Goal: Find specific page/section: Find specific page/section

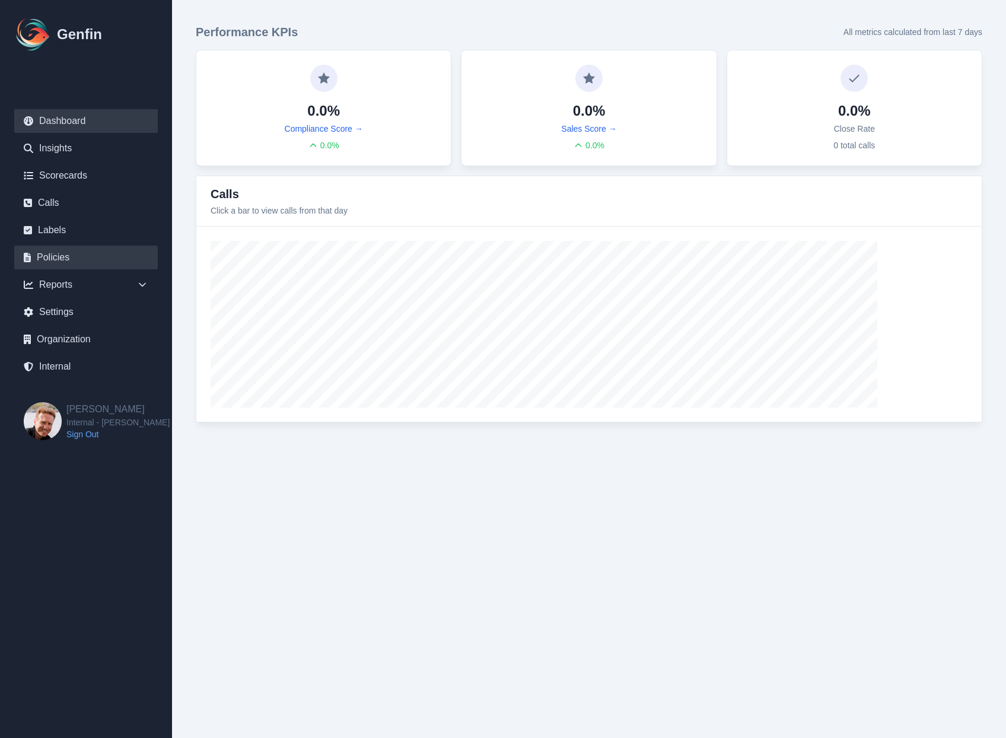
click at [66, 252] on link "Policies" at bounding box center [86, 258] width 144 height 24
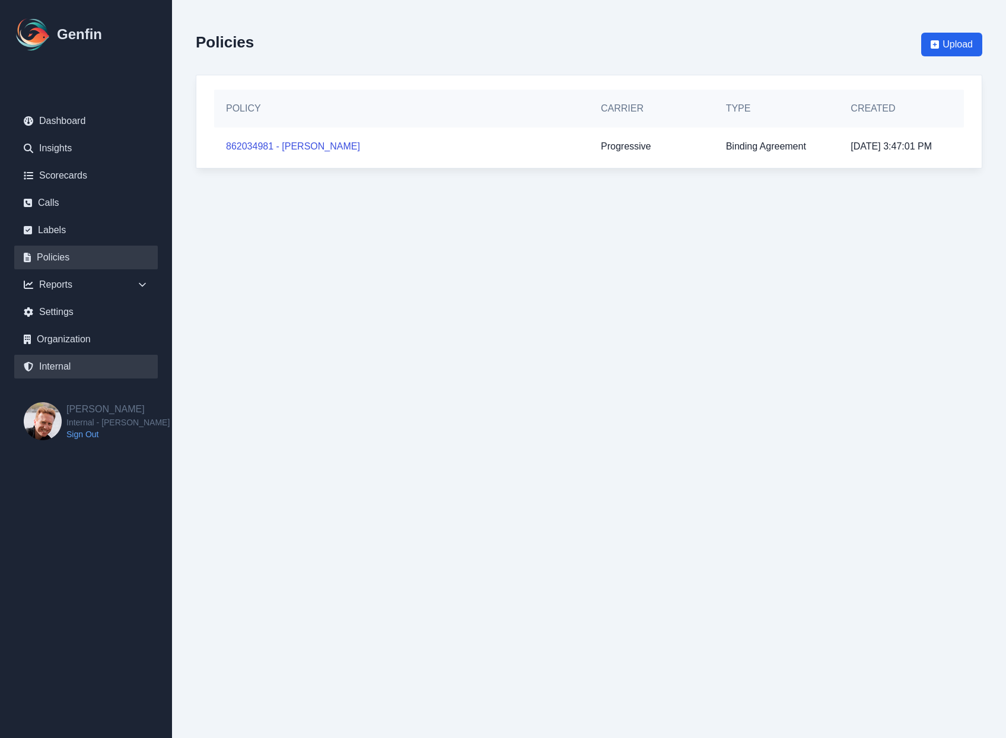
click at [65, 368] on link "Internal" at bounding box center [86, 367] width 144 height 24
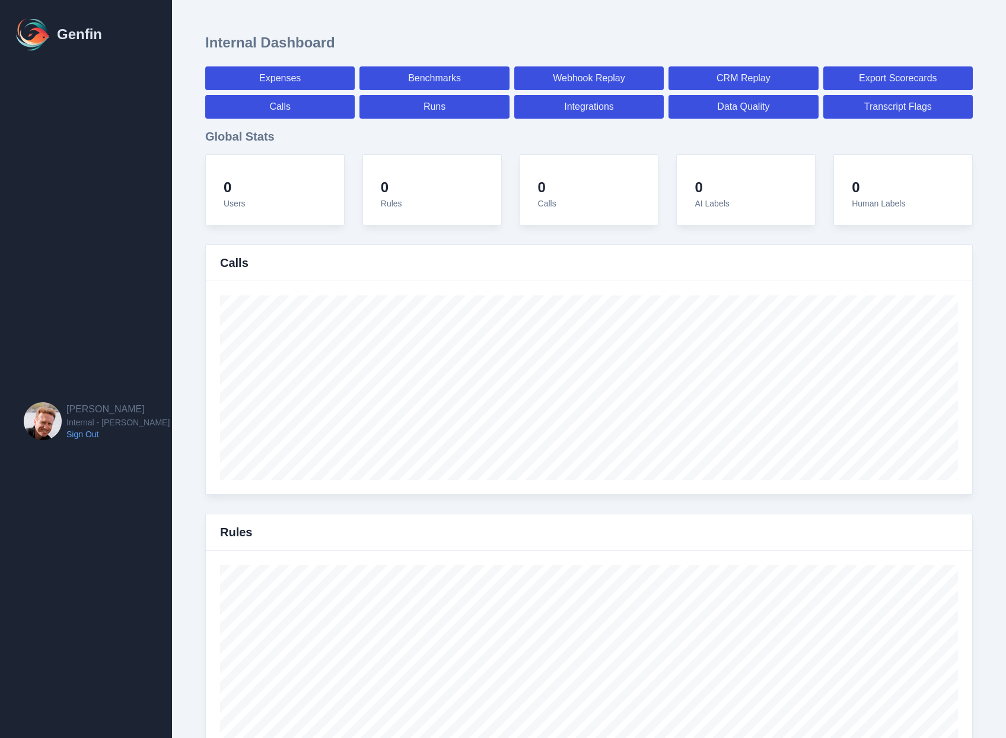
select select "paid"
select select "7"
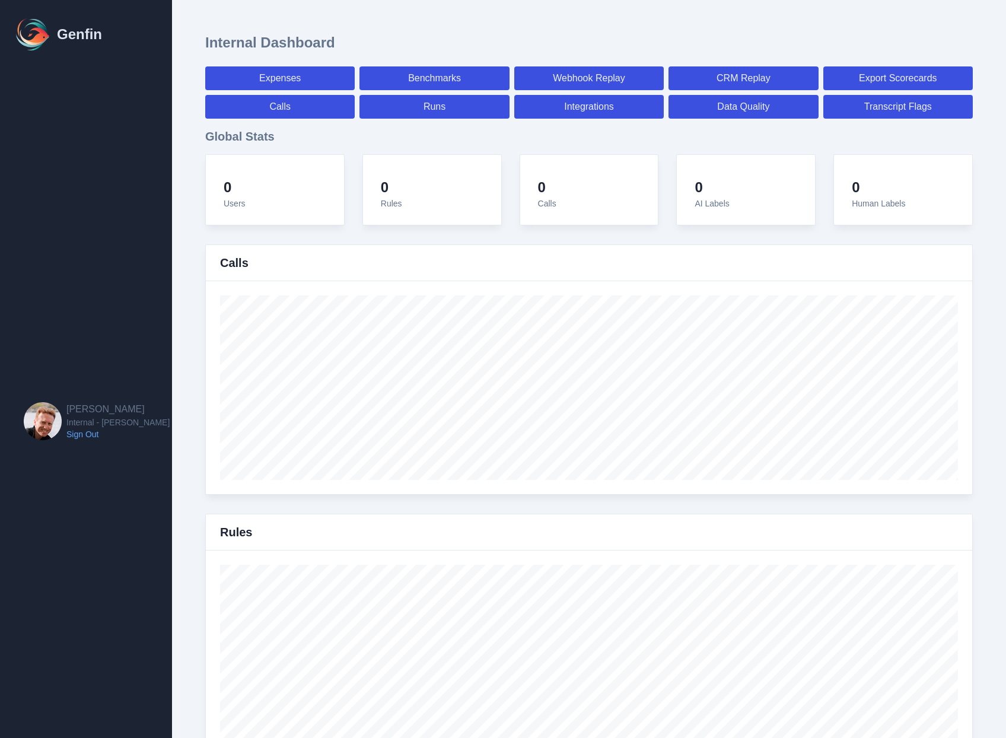
select select "paid"
select select "7"
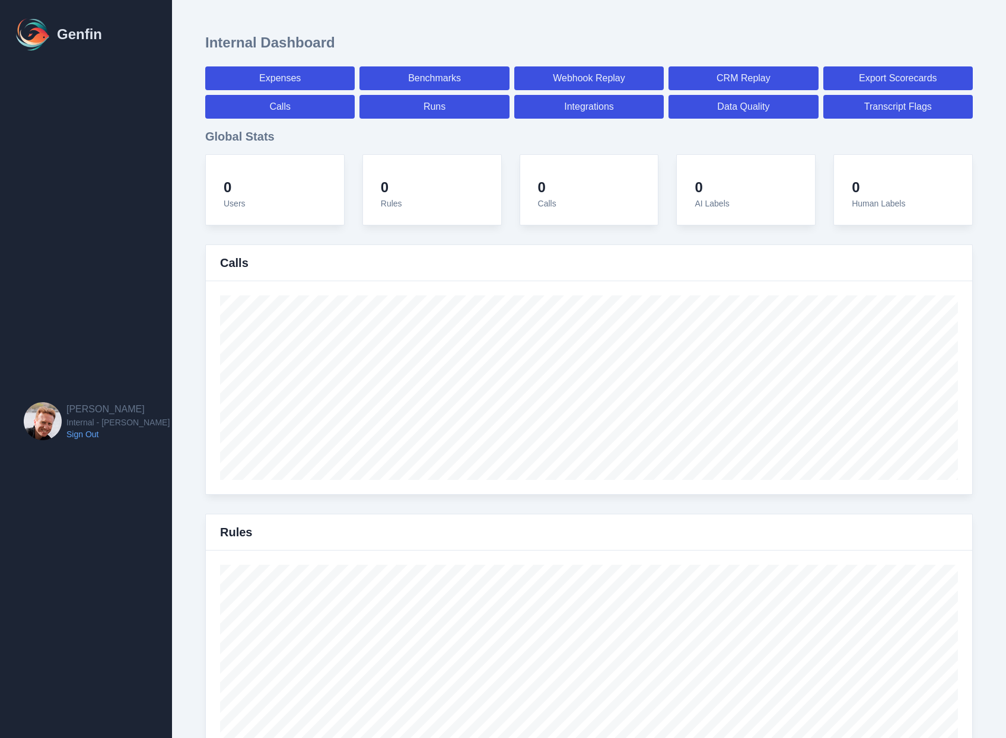
select select "7"
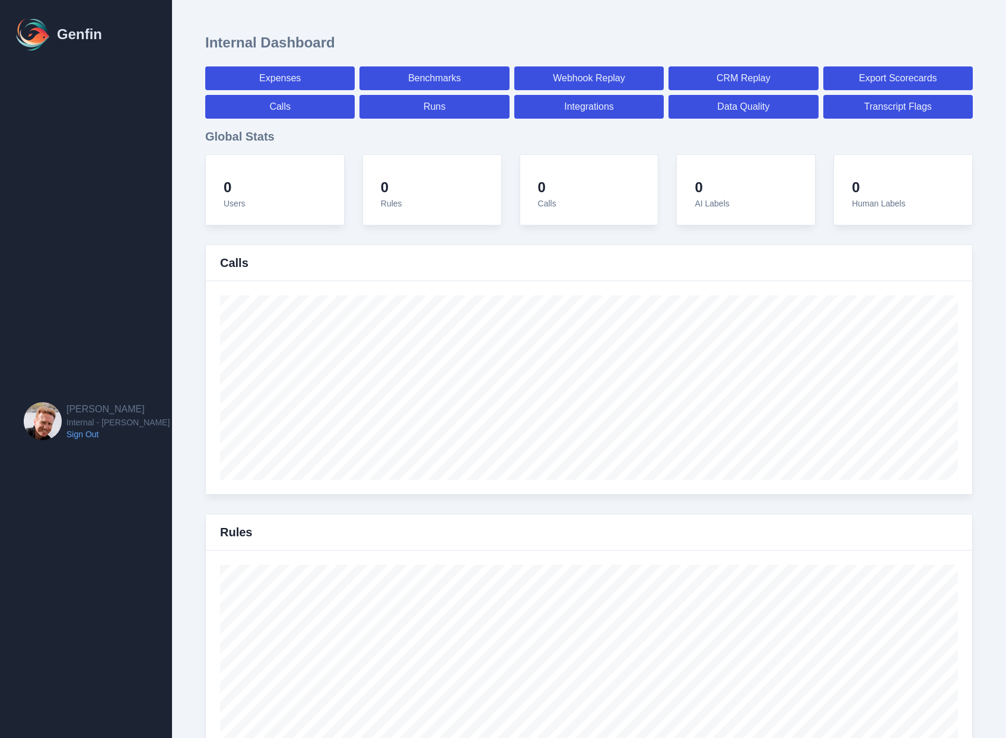
select select "7"
select select "paid"
select select "7"
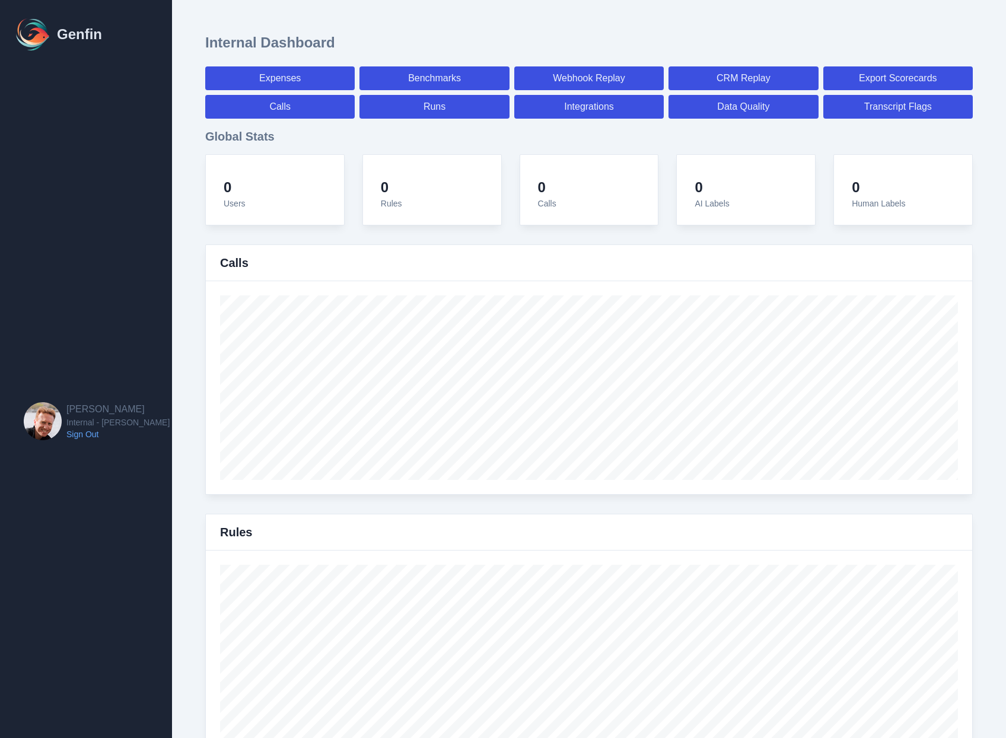
select select "7"
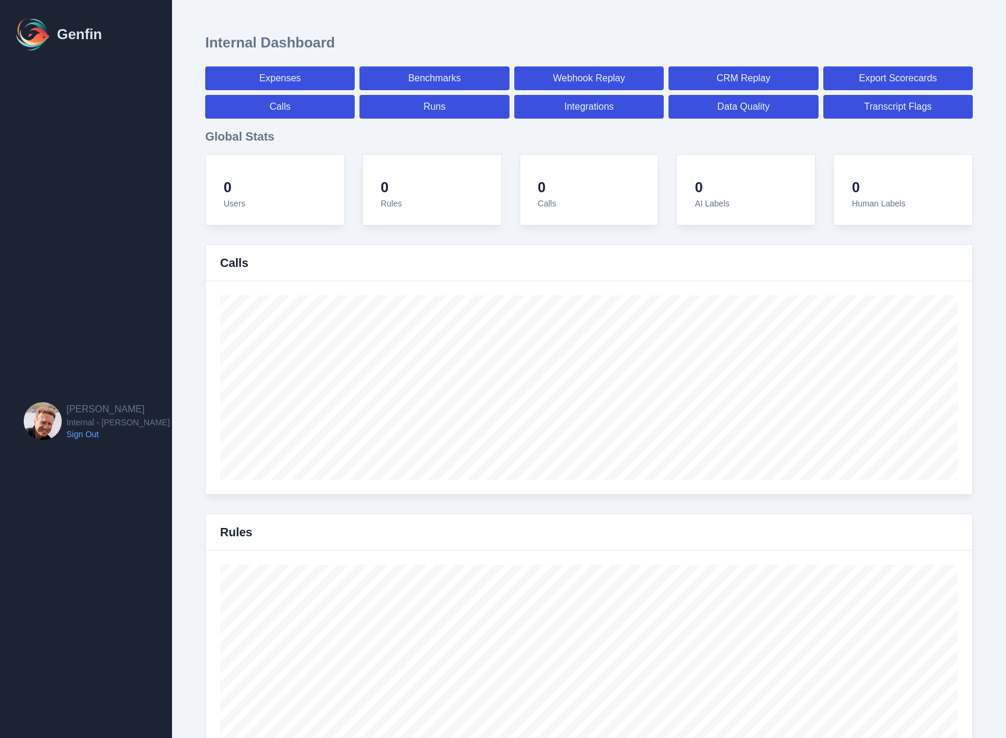
select select "7"
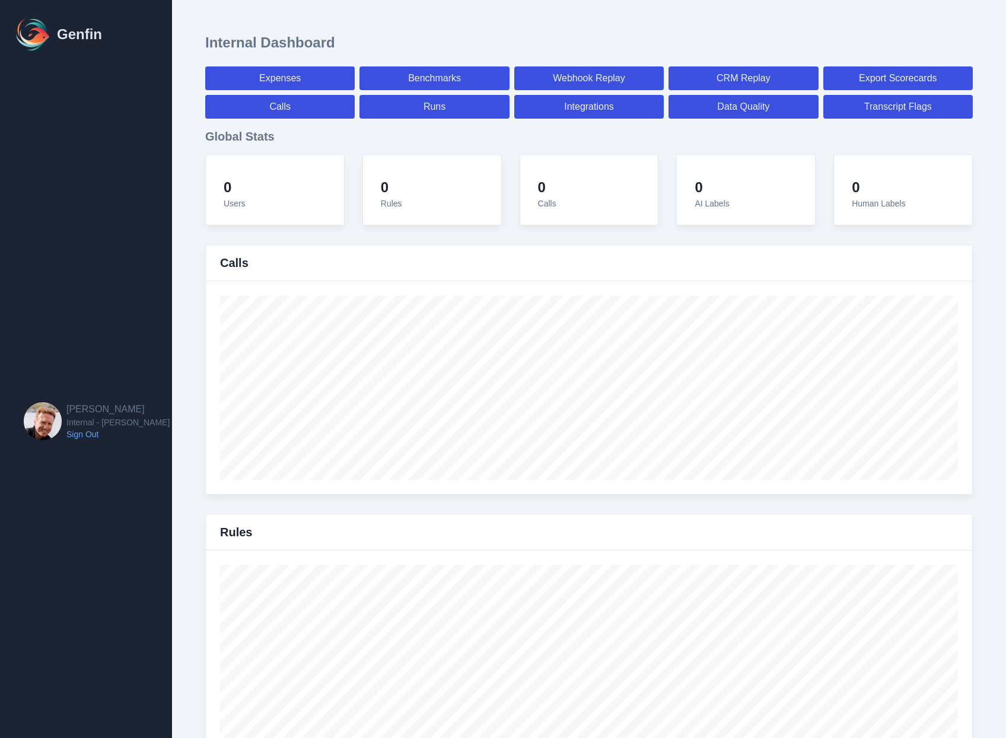
select select "7"
select select "paid"
select select "7"
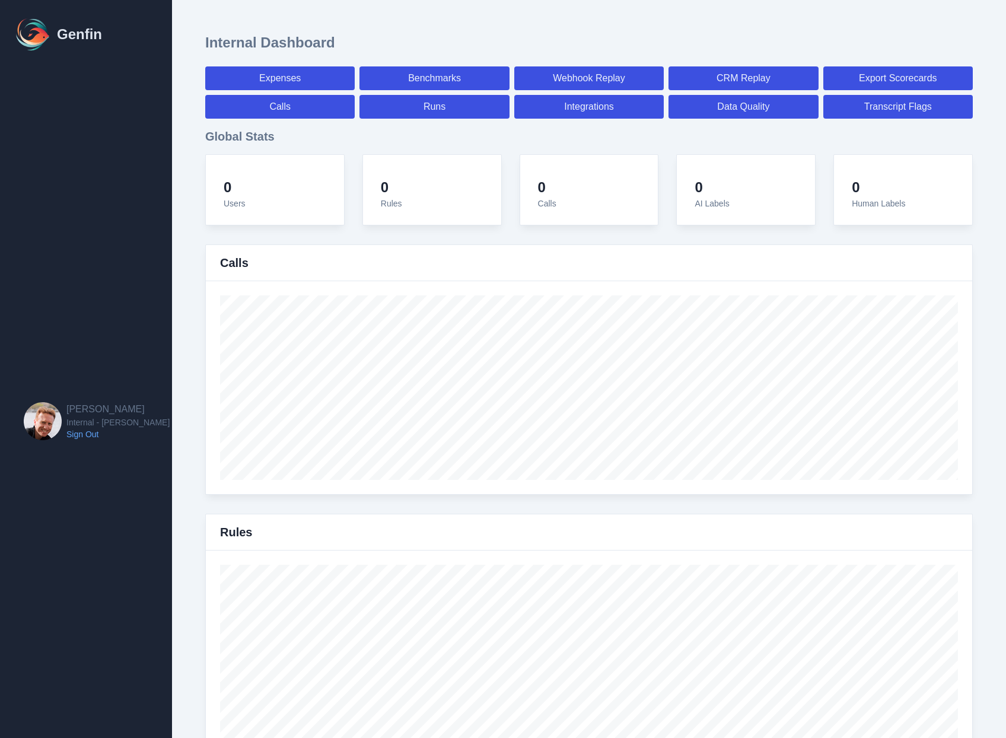
select select "paid"
select select "7"
select select "paid"
select select "7"
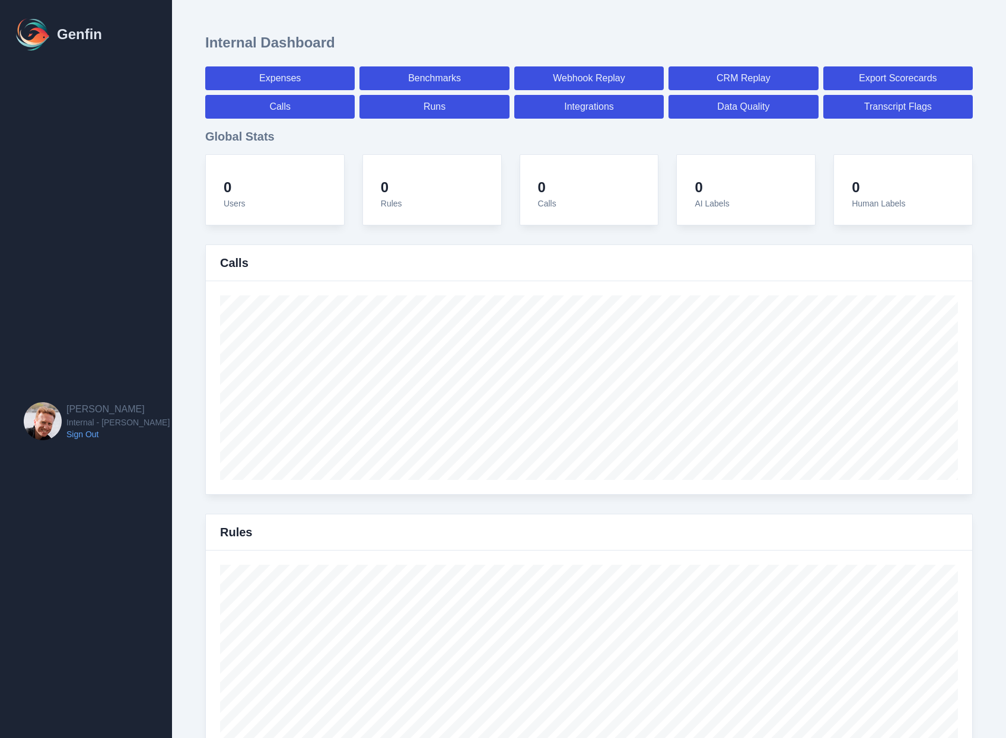
select select "7"
select select "paid"
select select "7"
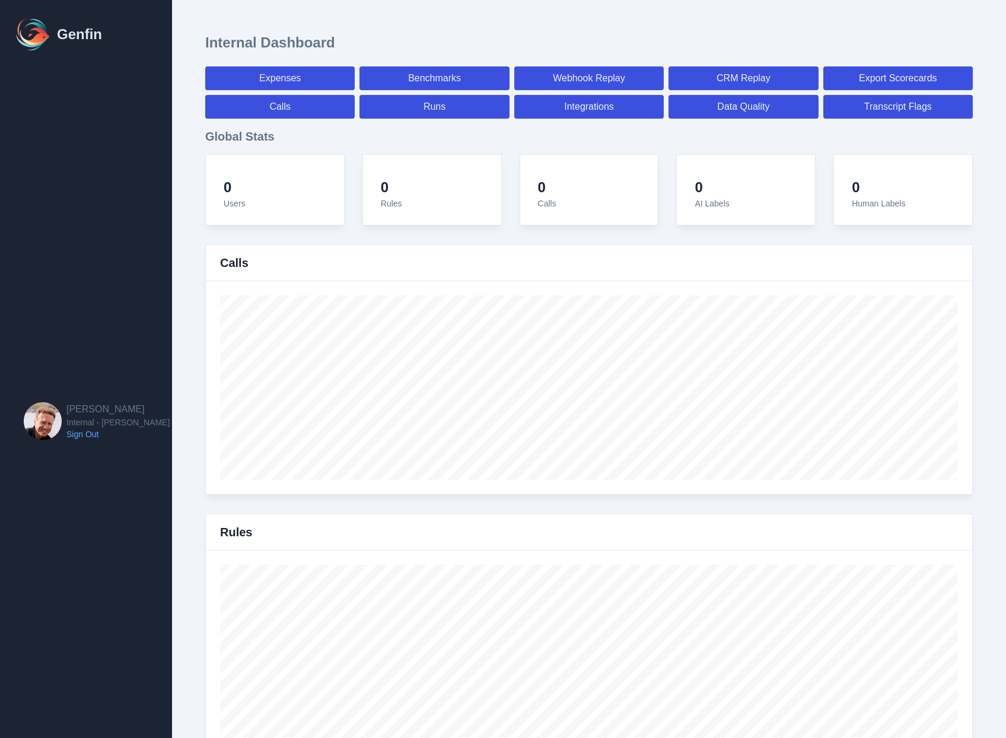
select select "paid"
select select "7"
select select "paid"
select select "7"
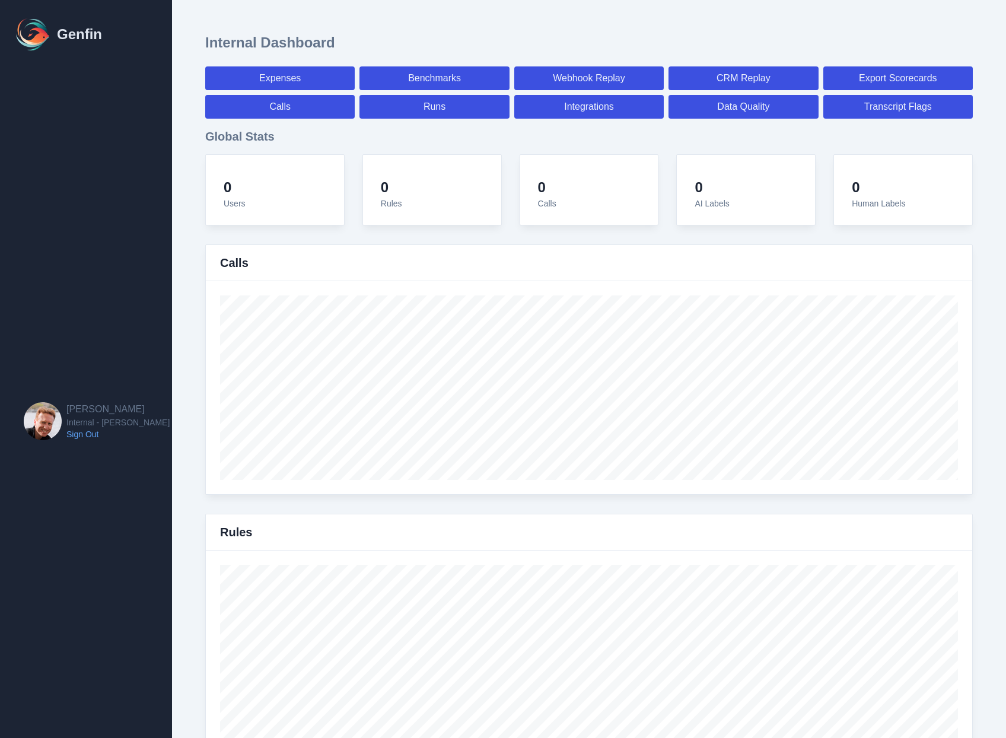
select select "7"
select select "paid"
select select "7"
select select "paid"
select select "7"
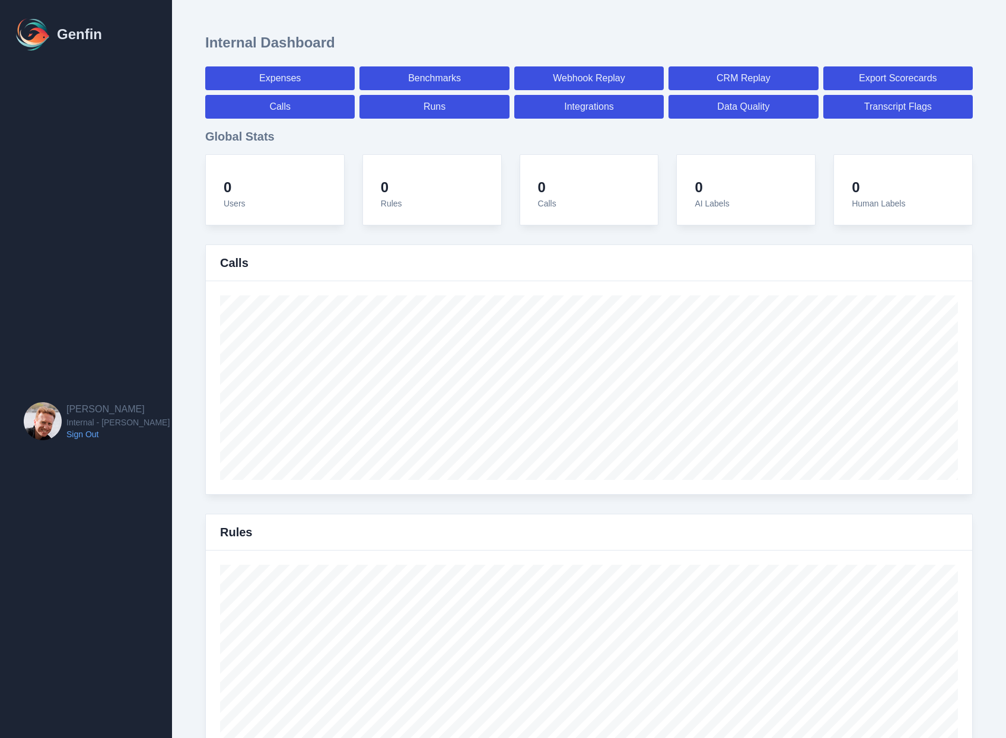
select select "7"
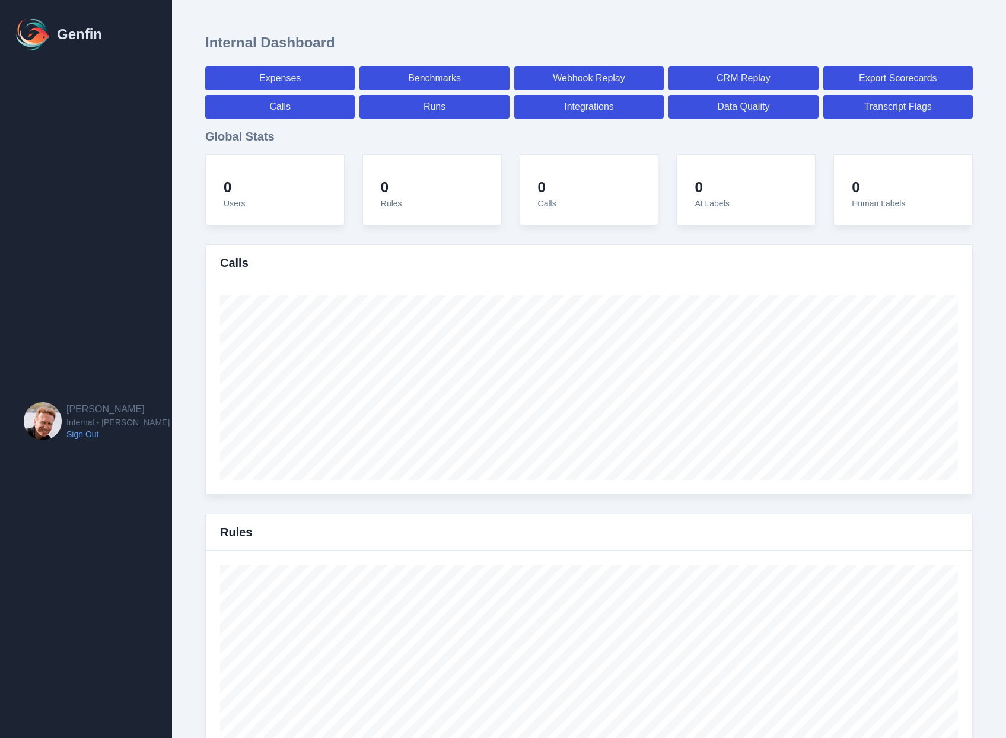
select select "paid"
select select "7"
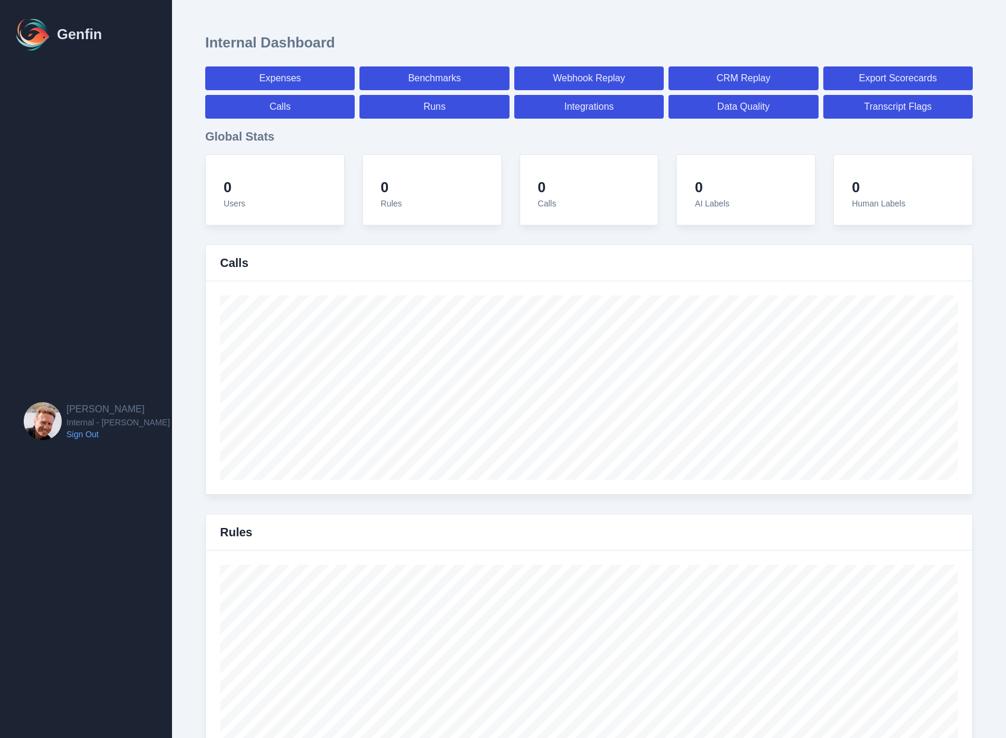
select select "paid"
select select "7"
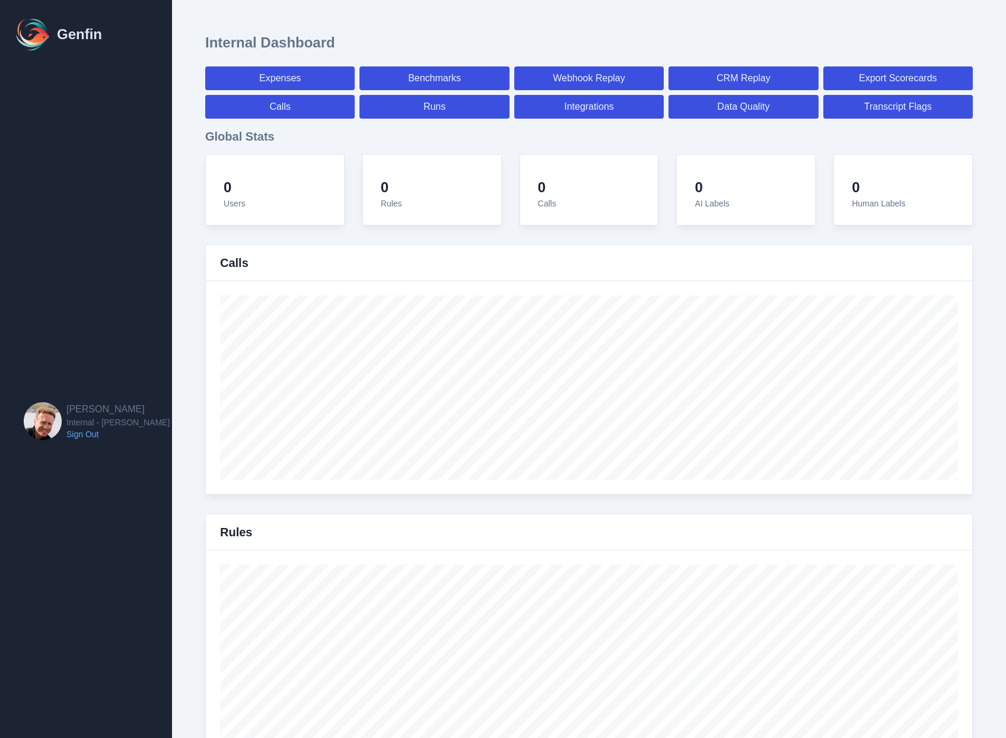
select select "7"
select select "paid"
select select "7"
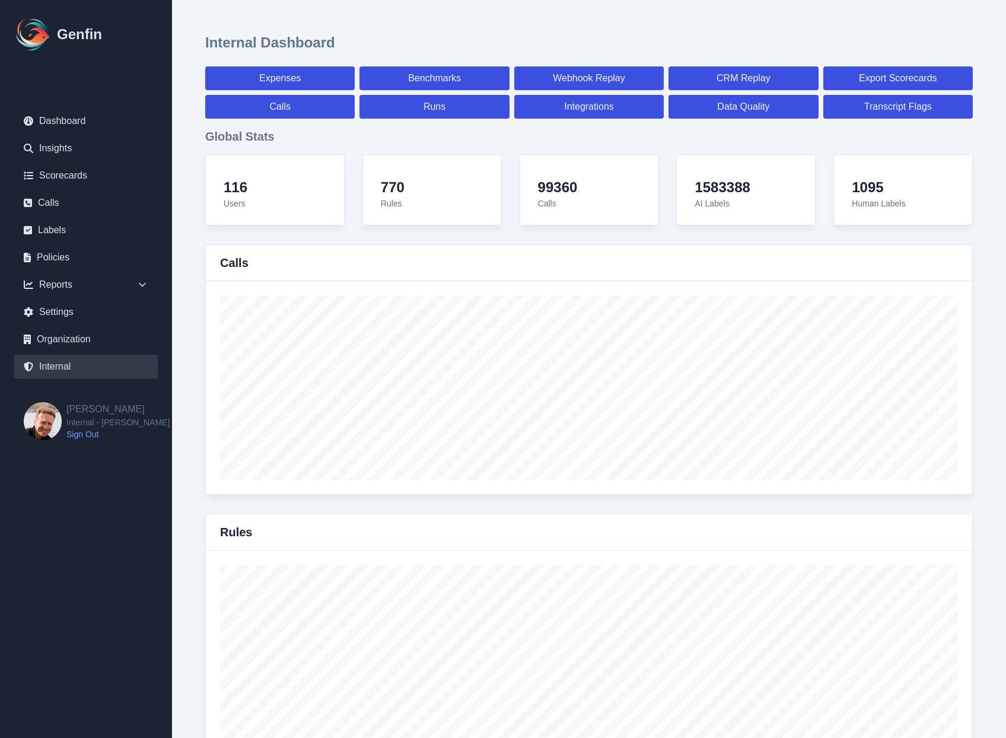
scroll to position [4128, 0]
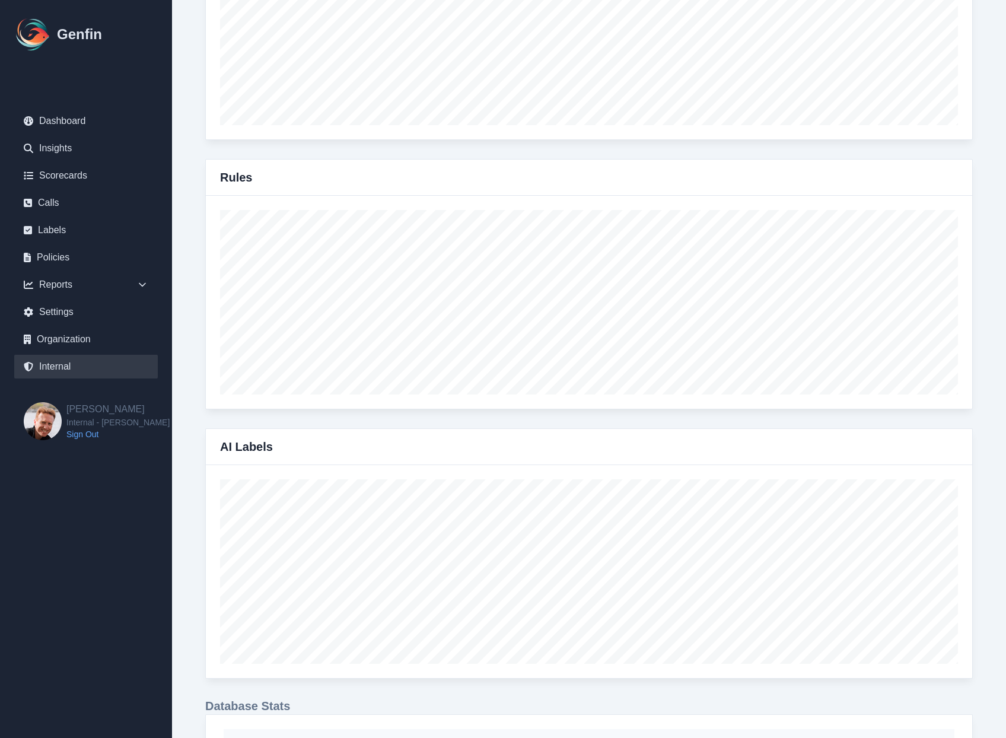
scroll to position [0, 0]
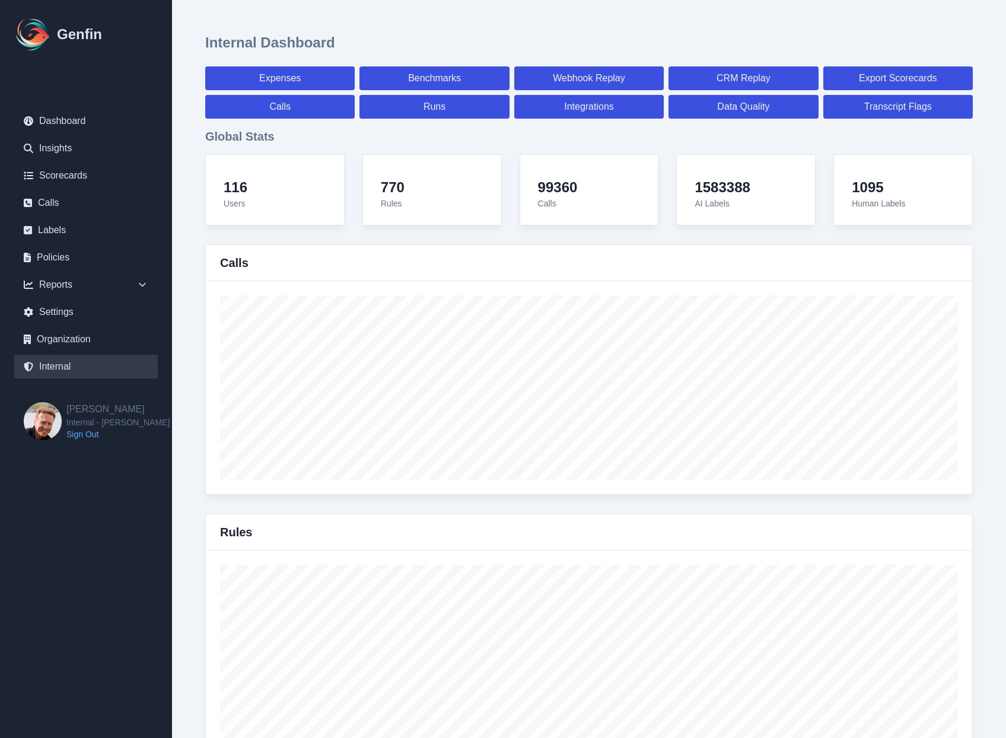
click at [493, 41] on div "Internal Dashboard" at bounding box center [589, 42] width 768 height 19
